Goal: Transaction & Acquisition: Purchase product/service

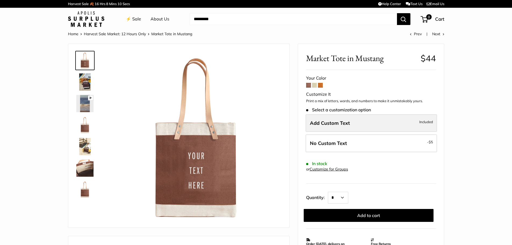
click at [323, 127] on label "Add Custom Text Included" at bounding box center [370, 123] width 131 height 18
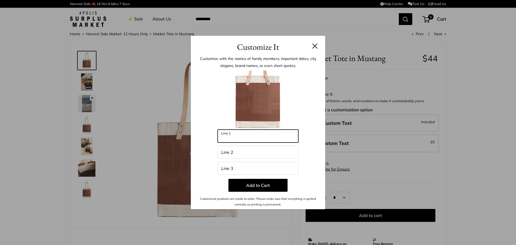
click at [233, 134] on input "Line 1" at bounding box center [258, 135] width 81 height 13
type input "*********"
drag, startPoint x: 251, startPoint y: 141, endPoint x: 221, endPoint y: 138, distance: 30.8
click at [221, 138] on input "*********" at bounding box center [258, 135] width 81 height 13
type input "**********"
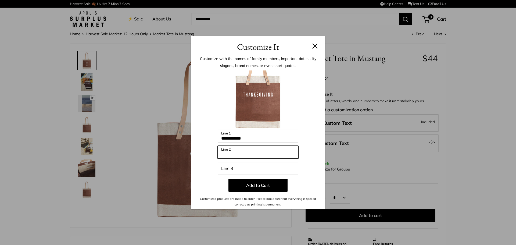
click at [230, 155] on input "Line 2" at bounding box center [258, 152] width 81 height 13
type input "****"
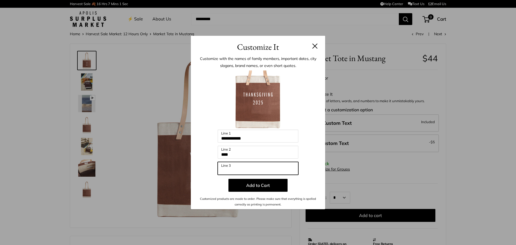
click at [231, 168] on input "Line 3" at bounding box center [258, 168] width 81 height 13
type input "*"
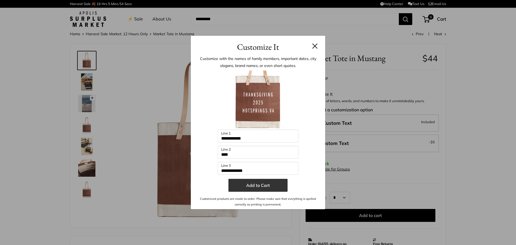
click at [243, 186] on button "Add to Cart" at bounding box center [257, 185] width 59 height 13
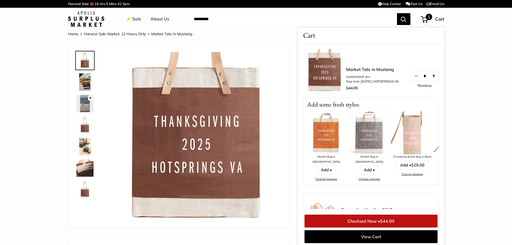
click at [432, 74] on button "Increase quantity by 1" at bounding box center [433, 76] width 9 height 10
click at [432, 75] on button "Increase quantity by 1" at bounding box center [433, 76] width 9 height 10
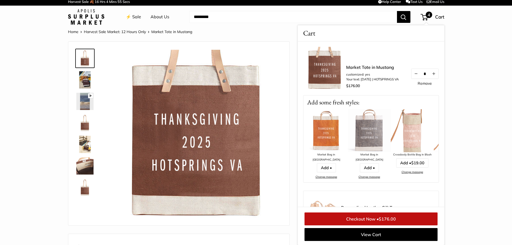
click at [81, 146] on img at bounding box center [84, 144] width 17 height 17
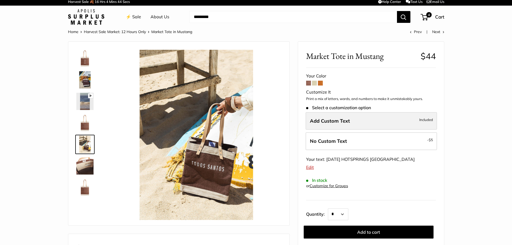
click at [388, 122] on label "Add Custom Text Included" at bounding box center [370, 121] width 131 height 18
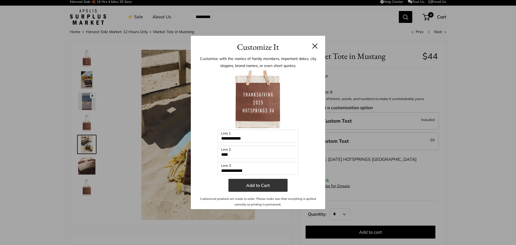
click at [243, 188] on button "Add to Cart" at bounding box center [257, 185] width 59 height 13
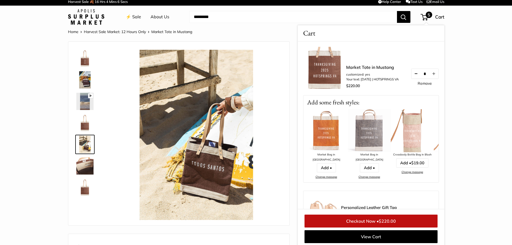
click at [411, 71] on button "Decrease quantity by 1" at bounding box center [415, 74] width 9 height 10
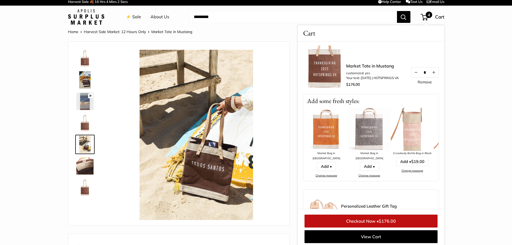
scroll to position [0, 0]
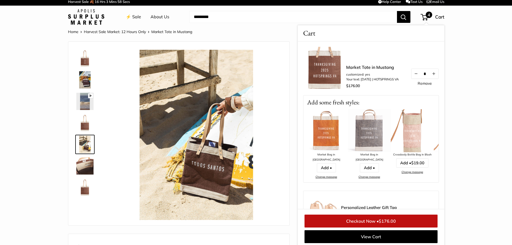
click at [419, 81] on link "Remove" at bounding box center [424, 83] width 14 height 4
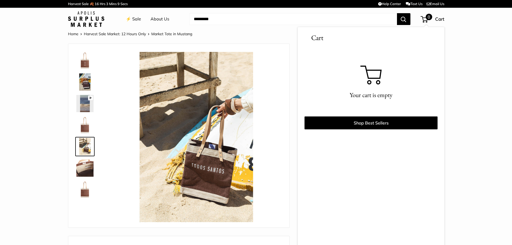
click at [82, 64] on img at bounding box center [84, 60] width 17 height 17
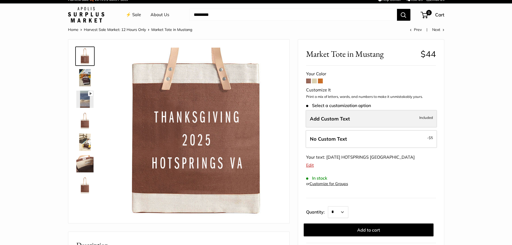
click at [319, 117] on span "Add Custom Text" at bounding box center [330, 119] width 40 height 6
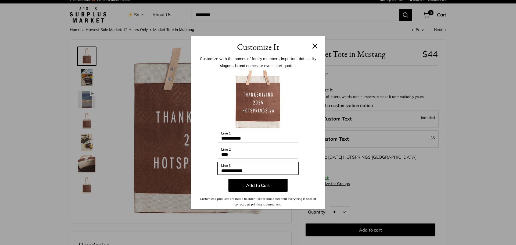
click at [230, 170] on input "**********" at bounding box center [258, 168] width 81 height 13
click at [257, 169] on input "**********" at bounding box center [258, 168] width 81 height 13
click at [229, 170] on input "**********" at bounding box center [258, 168] width 81 height 13
type input "**********"
drag, startPoint x: 253, startPoint y: 171, endPoint x: 222, endPoint y: 171, distance: 31.2
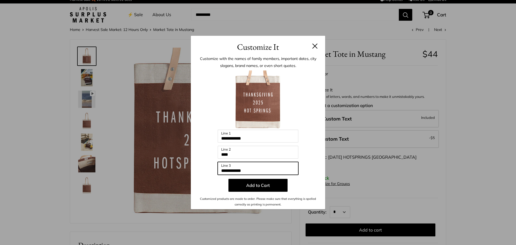
click at [222, 171] on input "**********" at bounding box center [258, 168] width 81 height 13
type input "*********"
drag, startPoint x: 254, startPoint y: 168, endPoint x: 222, endPoint y: 170, distance: 31.5
click at [222, 170] on input "*********" at bounding box center [258, 168] width 81 height 13
type input "*"
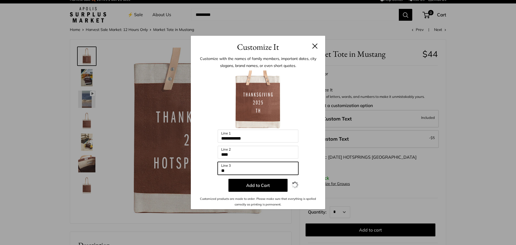
type input "*"
type input "**********"
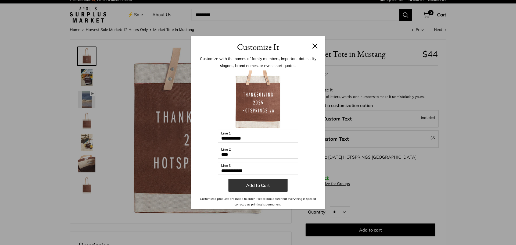
click at [268, 188] on button "Add to Cart" at bounding box center [257, 185] width 59 height 13
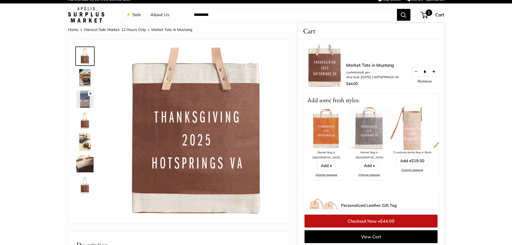
click at [433, 70] on button "Increase quantity by 1" at bounding box center [433, 72] width 9 height 10
click at [432, 69] on button "Increase quantity by 1" at bounding box center [433, 72] width 9 height 10
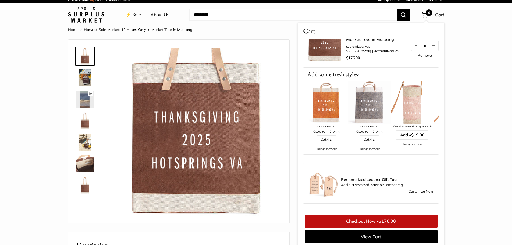
scroll to position [30, 0]
click at [408, 190] on link "Customize Note" at bounding box center [420, 191] width 25 height 6
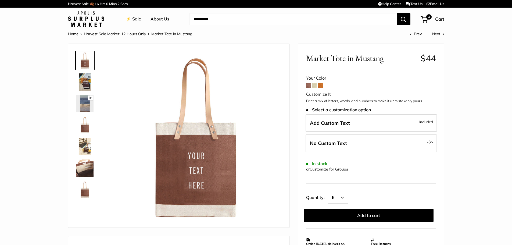
click at [134, 20] on link "⚡️ Sale" at bounding box center [133, 19] width 15 height 8
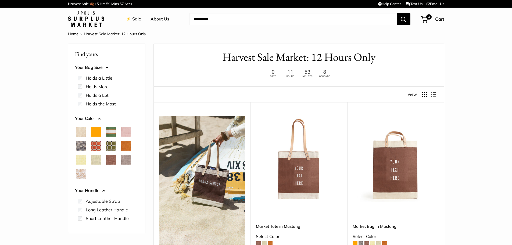
click at [78, 175] on span "White Porcelain" at bounding box center [81, 174] width 10 height 10
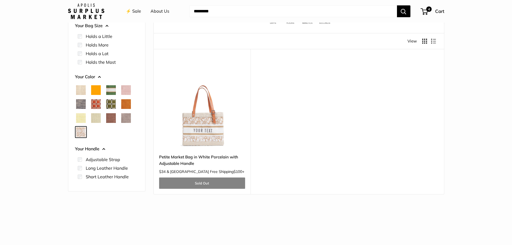
scroll to position [54, 0]
click at [95, 117] on span "Mint Sorbet" at bounding box center [96, 118] width 10 height 10
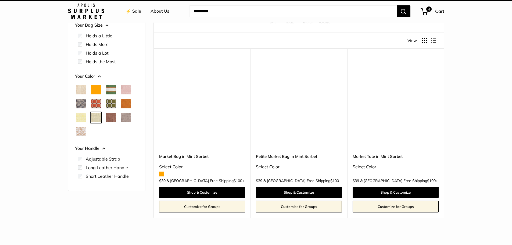
scroll to position [14, 0]
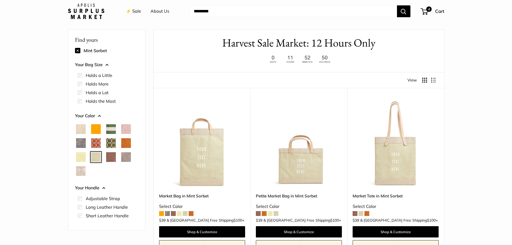
click at [109, 130] on span "Court Green" at bounding box center [111, 129] width 10 height 10
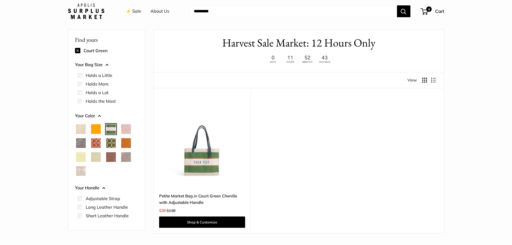
click at [82, 129] on span "Natural" at bounding box center [81, 129] width 10 height 10
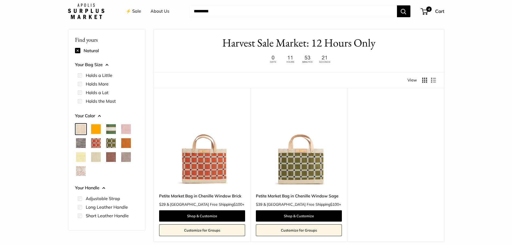
click at [81, 143] on span "Chambray" at bounding box center [81, 143] width 10 height 10
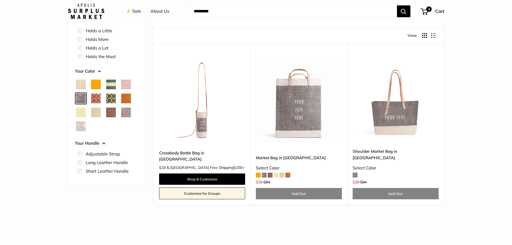
scroll to position [68, 0]
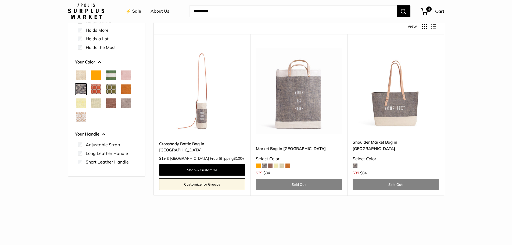
click at [110, 106] on span "Mustang" at bounding box center [111, 103] width 10 height 10
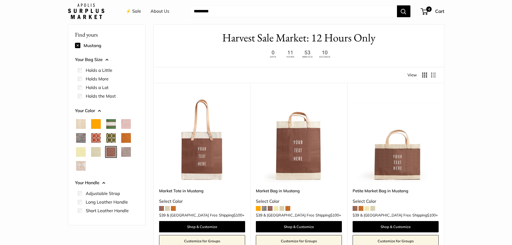
scroll to position [14, 0]
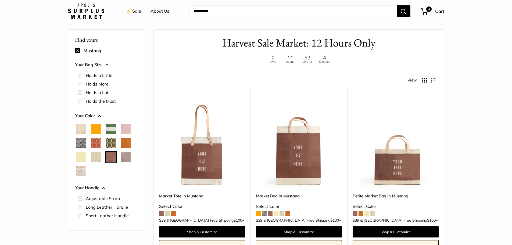
click at [127, 143] on span "Cognac" at bounding box center [126, 143] width 10 height 10
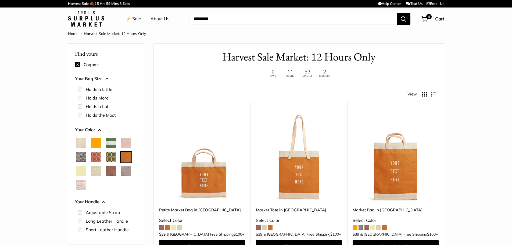
scroll to position [161, 0]
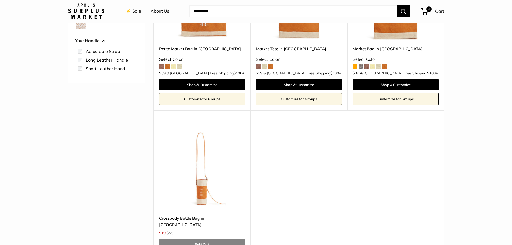
click at [0, 0] on img at bounding box center [0, 0] width 0 height 0
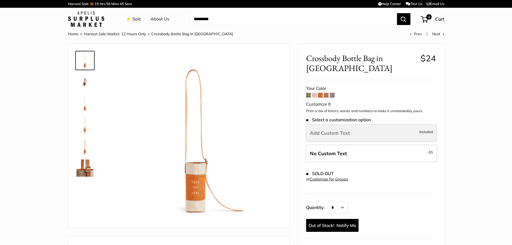
click at [340, 130] on span "Add Custom Text" at bounding box center [330, 133] width 40 height 6
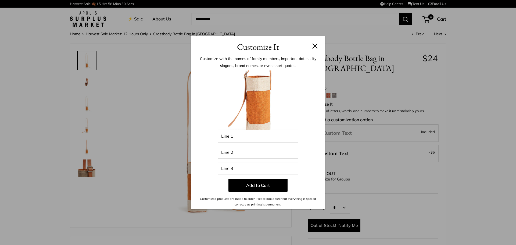
click at [315, 45] on button at bounding box center [314, 45] width 5 height 5
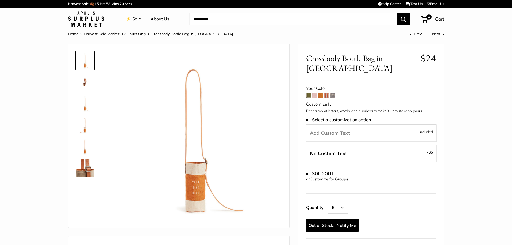
click at [138, 19] on link "⚡️ Sale" at bounding box center [133, 19] width 15 height 8
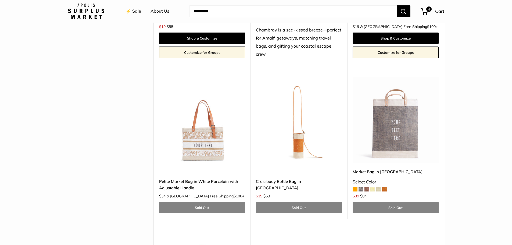
scroll to position [1612, 0]
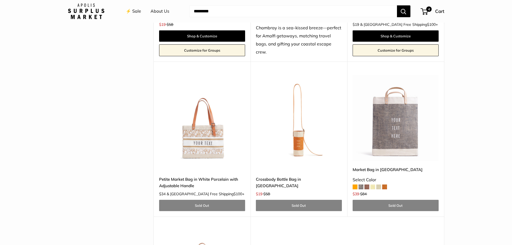
click at [0, 0] on img at bounding box center [0, 0] width 0 height 0
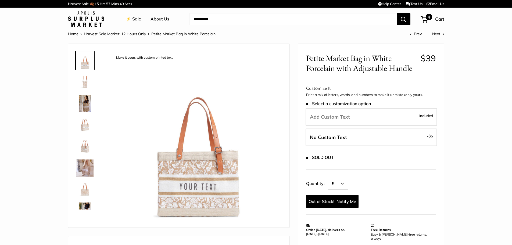
click at [439, 19] on span "Cart" at bounding box center [439, 19] width 9 height 6
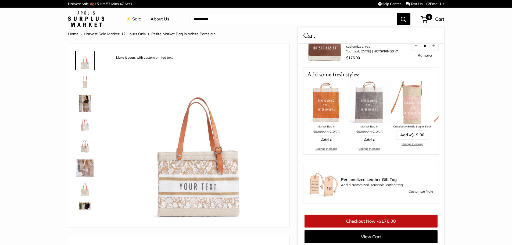
scroll to position [34, 0]
click at [412, 191] on link "Customize Note" at bounding box center [420, 191] width 25 height 6
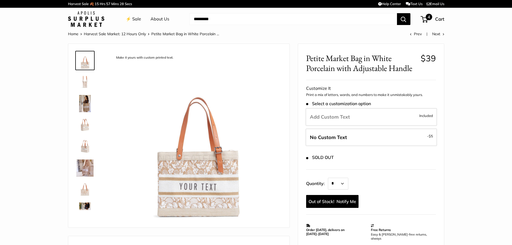
click at [432, 21] on div "4 Cart" at bounding box center [432, 19] width 23 height 9
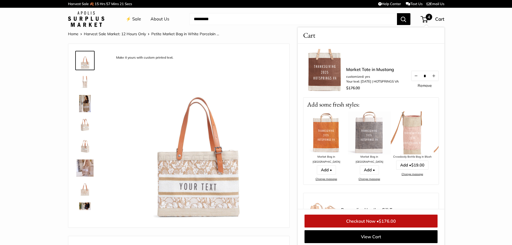
click at [385, 220] on span "$176.00" at bounding box center [387, 220] width 17 height 5
